Goal: Find specific page/section: Find specific page/section

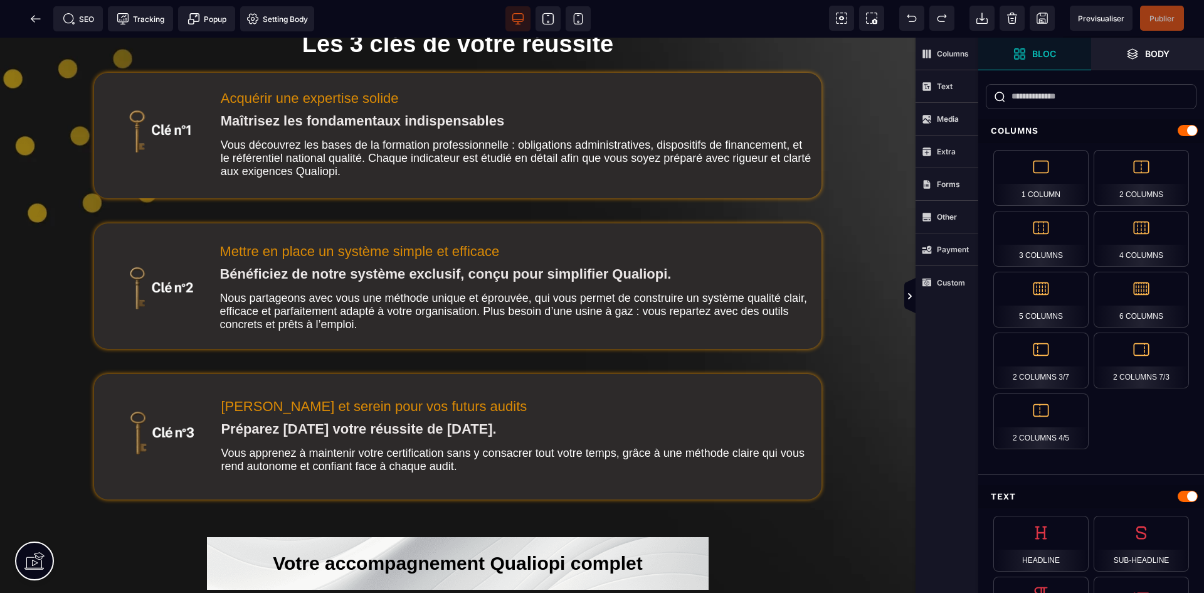
scroll to position [627, 0]
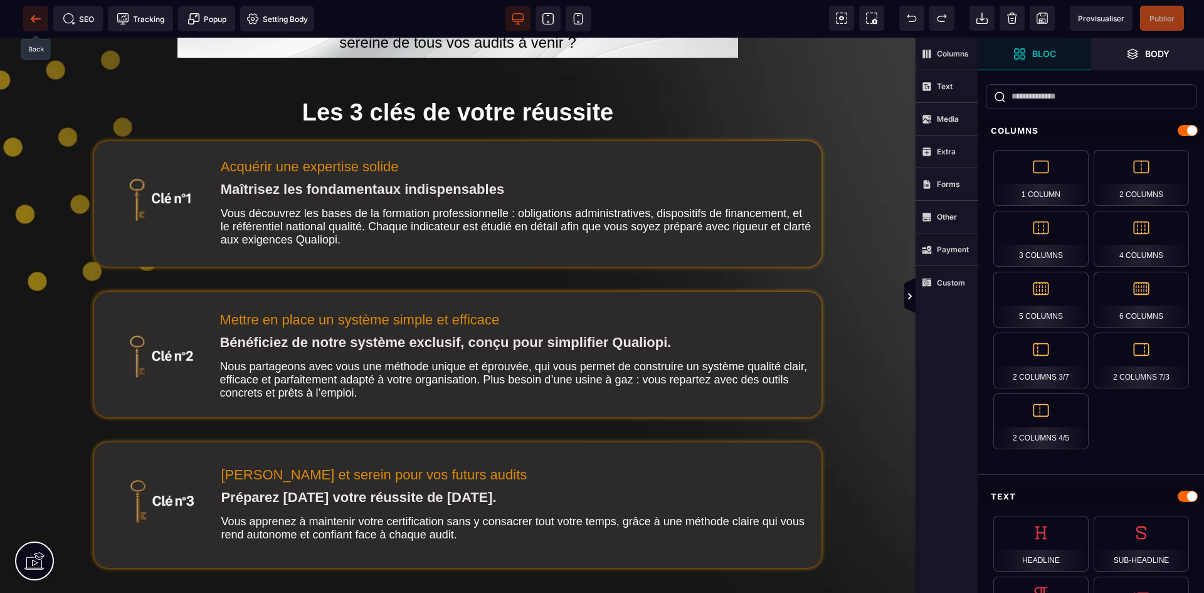
click at [32, 18] on icon at bounding box center [35, 18] width 9 height 1
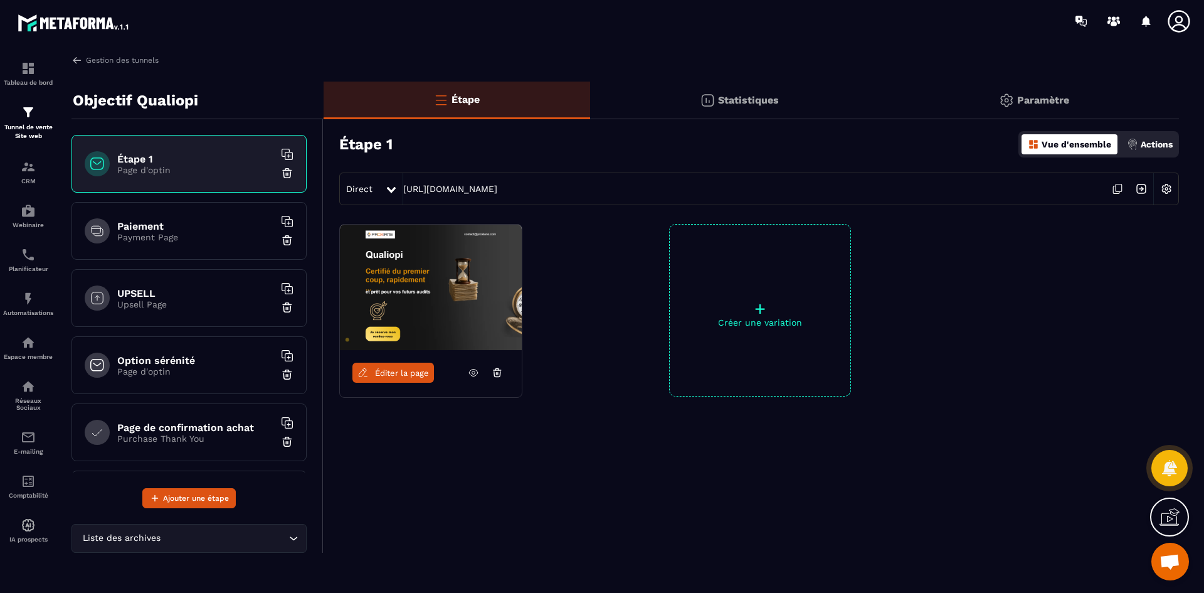
click at [179, 236] on p "Payment Page" at bounding box center [195, 237] width 157 height 10
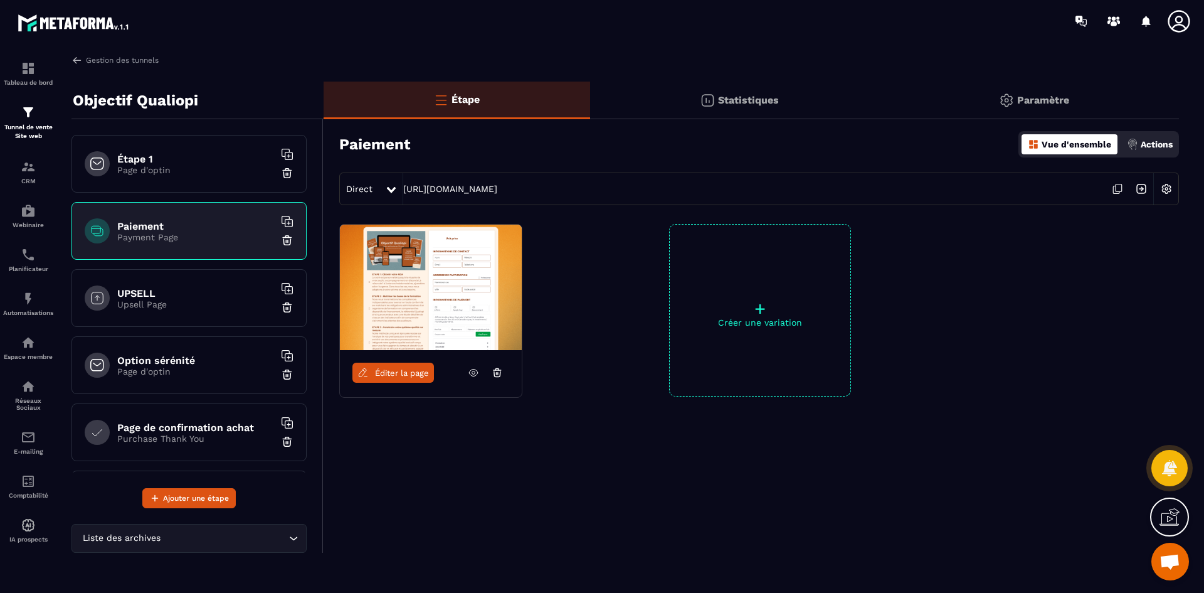
click at [398, 376] on span "Éditer la page" at bounding box center [402, 372] width 54 height 9
